Goal: Task Accomplishment & Management: Use online tool/utility

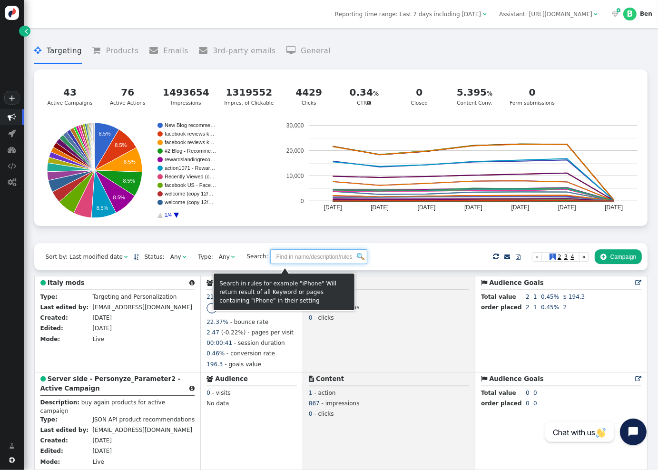
click at [305, 260] on input "text" at bounding box center [318, 256] width 97 height 15
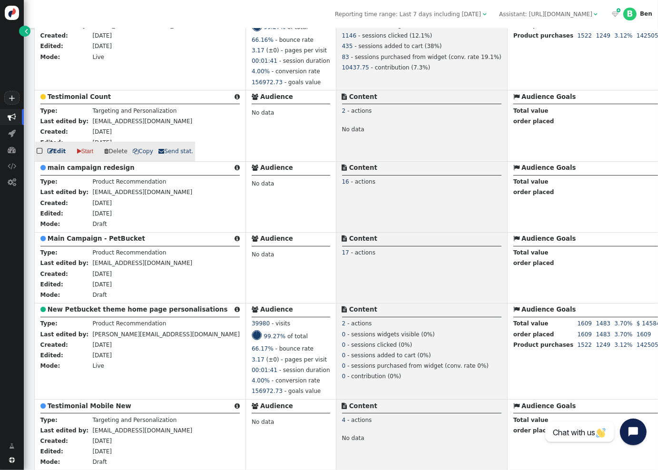
scroll to position [286, 0]
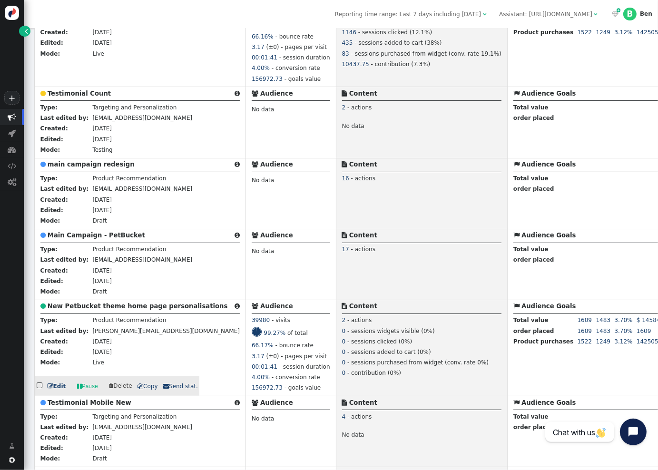
type input "test"
click at [124, 310] on b "New Petbucket theme home page personalisations" at bounding box center [138, 306] width 180 height 7
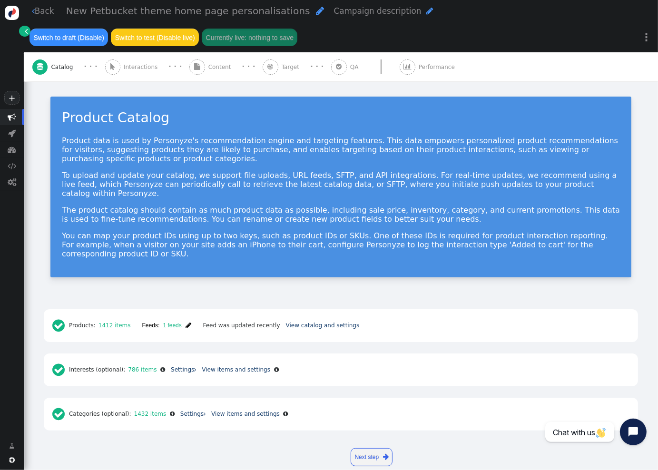
click at [118, 69] on div " Interactions" at bounding box center [133, 66] width 56 height 29
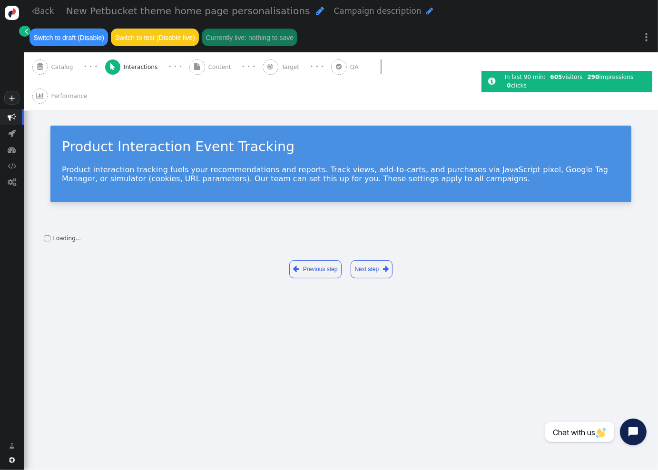
click at [192, 70] on span "" at bounding box center [196, 67] width 15 height 15
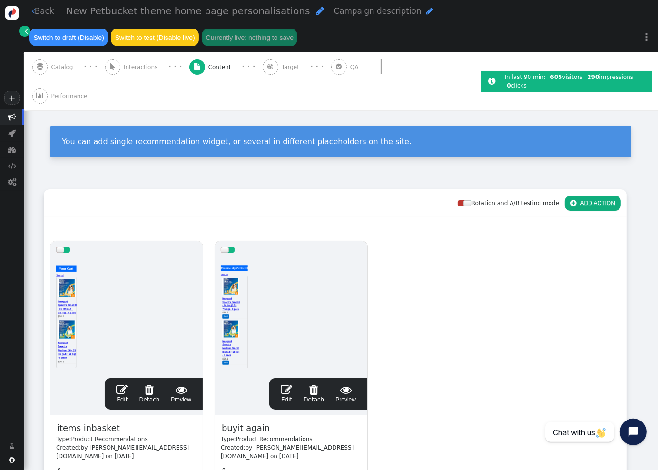
click at [46, 14] on link " Back" at bounding box center [43, 11] width 22 height 12
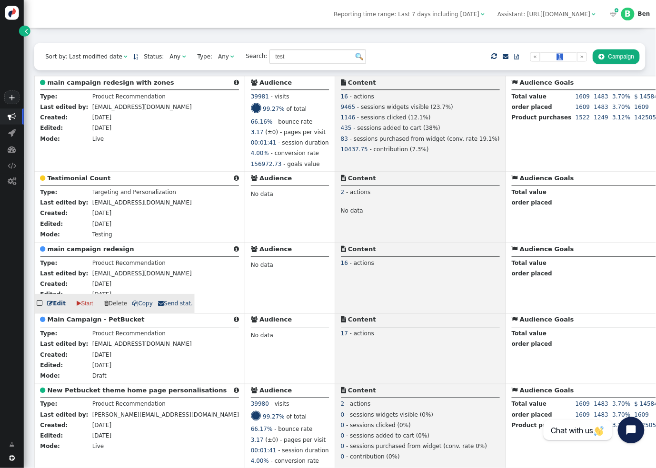
scroll to position [202, 0]
